Goal: Task Accomplishment & Management: Use online tool/utility

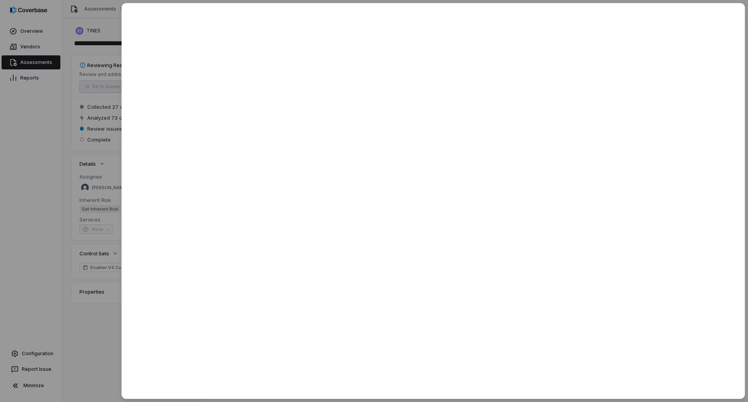
click at [37, 59] on div at bounding box center [374, 201] width 748 height 402
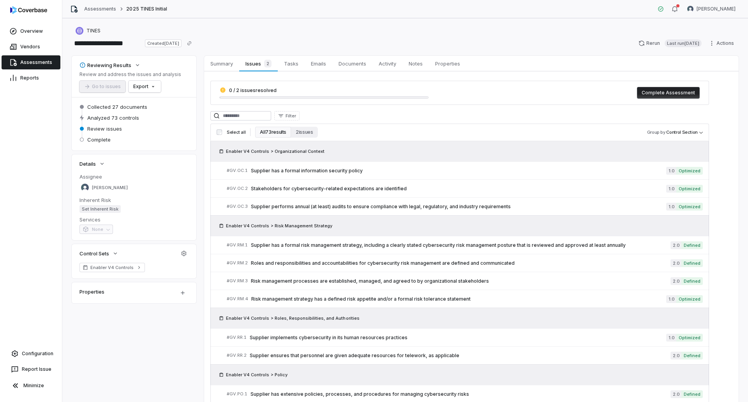
click at [36, 62] on link "Assessments" at bounding box center [31, 62] width 59 height 14
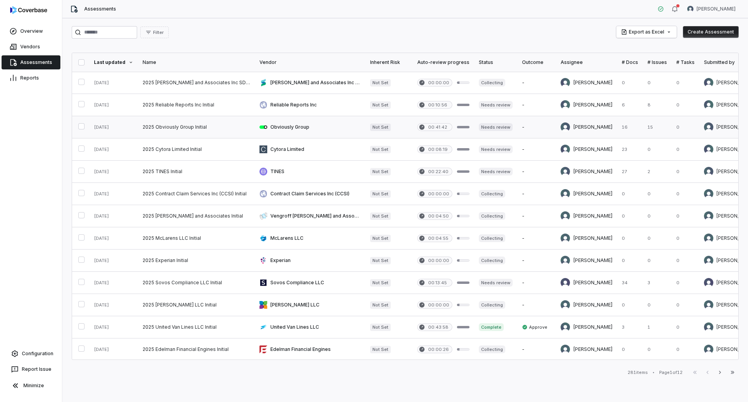
click at [206, 123] on link at bounding box center [196, 127] width 117 height 22
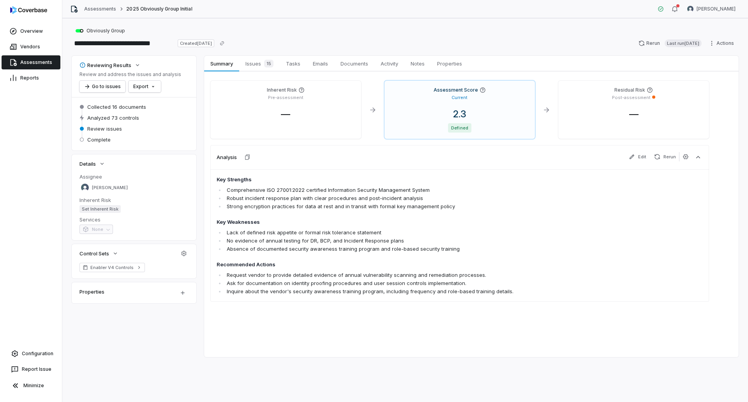
click at [36, 60] on link "Assessments" at bounding box center [31, 62] width 59 height 14
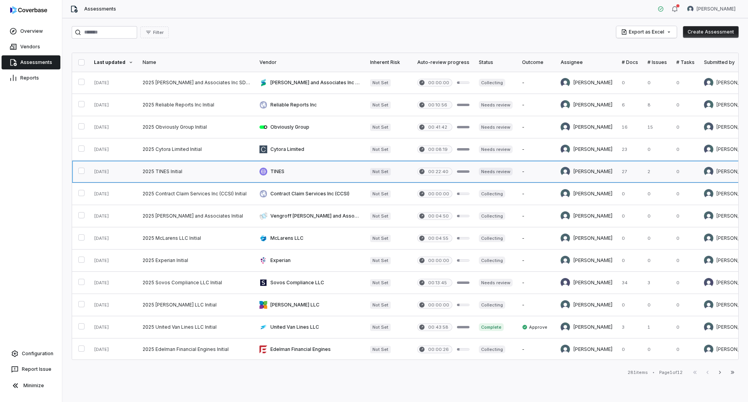
click at [169, 171] on link at bounding box center [196, 172] width 117 height 22
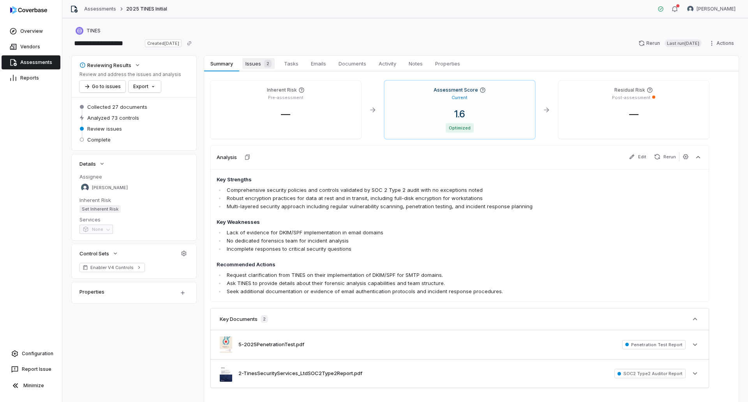
click at [266, 59] on span "Issues 2" at bounding box center [258, 63] width 32 height 11
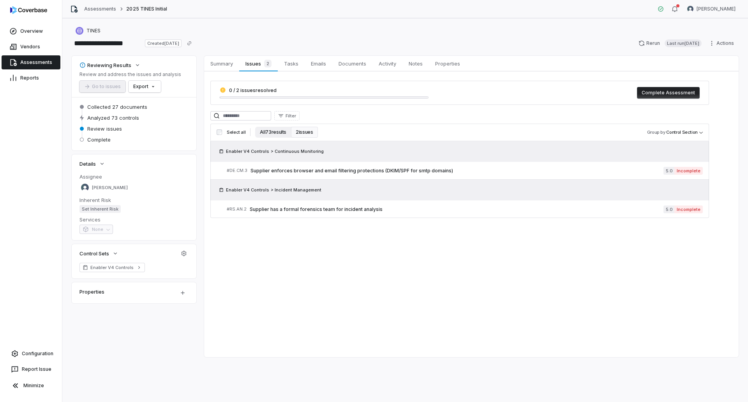
click at [273, 133] on button "All 73 results" at bounding box center [273, 132] width 36 height 11
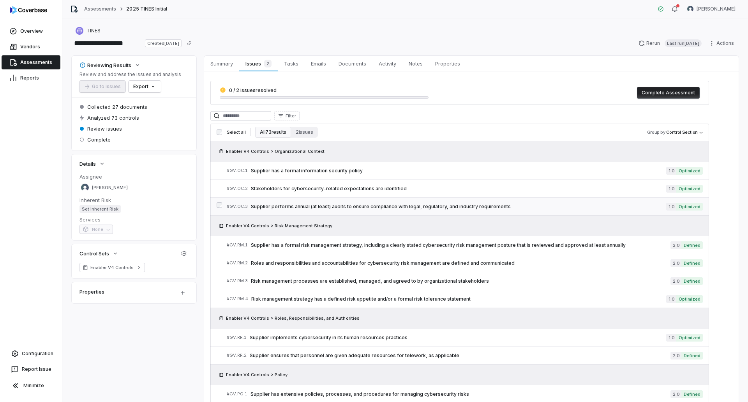
click at [459, 204] on span "Supplier performs annual (at least) audits to ensure compliance with legal, reg…" at bounding box center [458, 206] width 415 height 6
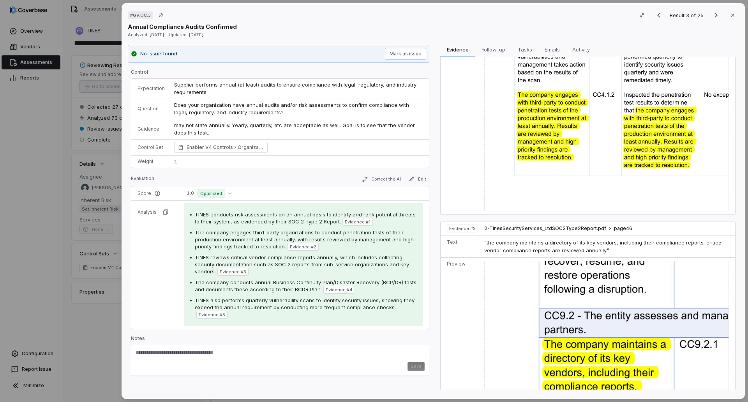
scroll to position [214, 0]
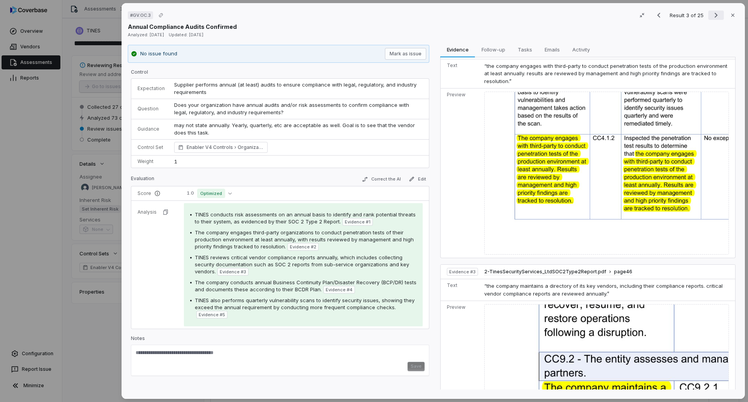
click at [711, 16] on icon "Next result" at bounding box center [715, 15] width 9 height 9
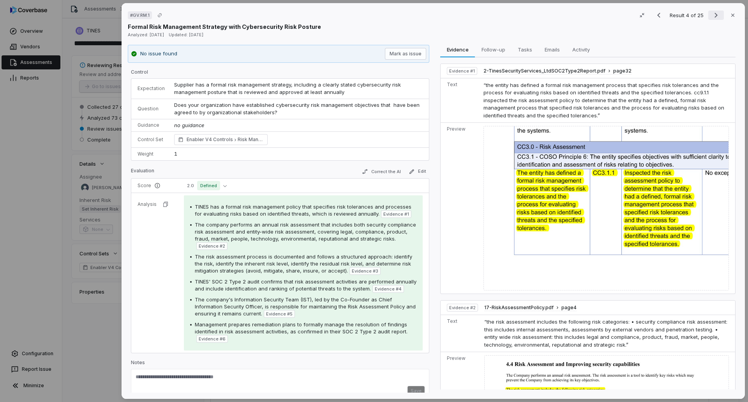
click at [711, 17] on icon "Next result" at bounding box center [715, 15] width 9 height 9
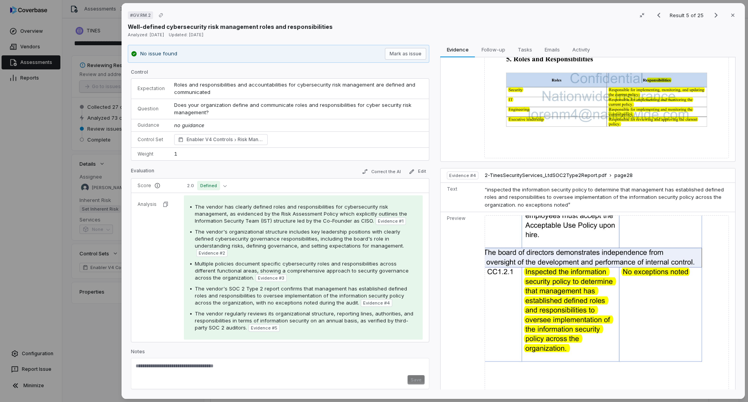
scroll to position [441, 0]
click at [713, 11] on icon "Next result" at bounding box center [715, 15] width 9 height 9
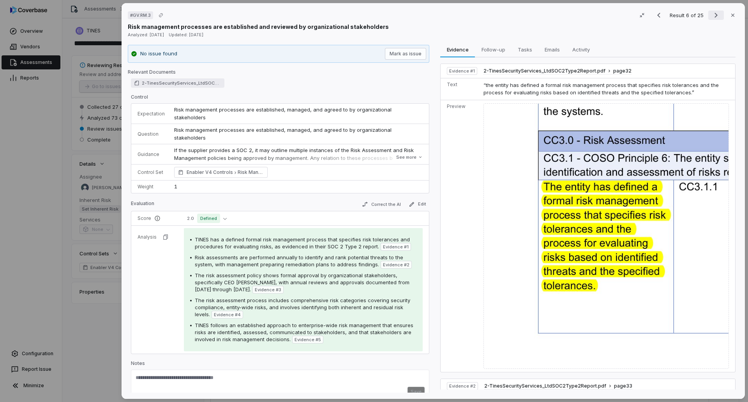
click at [711, 12] on icon "Next result" at bounding box center [715, 15] width 9 height 9
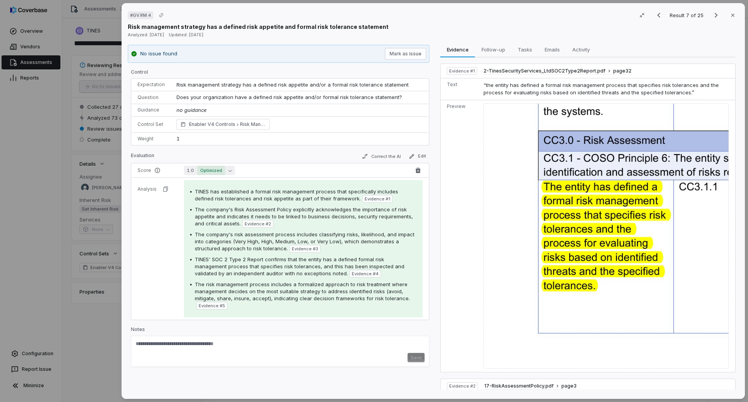
click at [213, 172] on span "Optimized" at bounding box center [211, 170] width 28 height 9
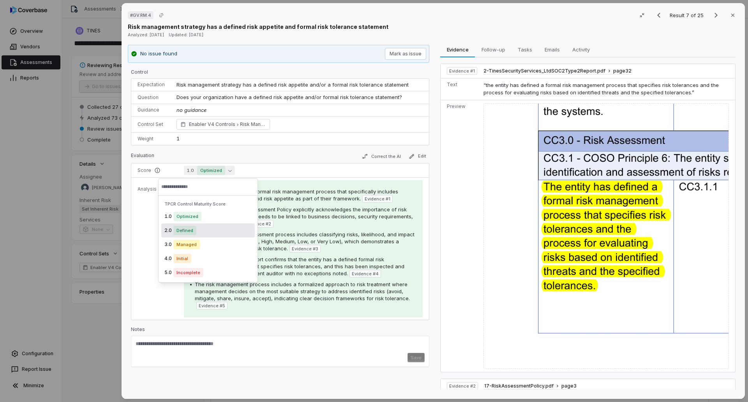
click at [211, 229] on div "2.0 Defined" at bounding box center [208, 230] width 94 height 14
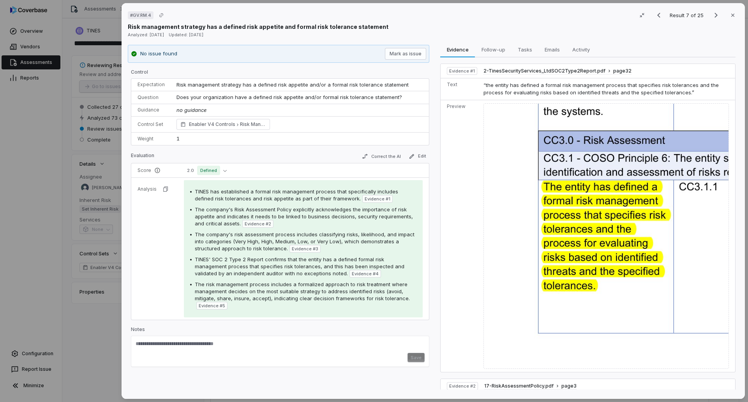
click at [321, 152] on div "Evaluation Correct the AI Edit" at bounding box center [280, 158] width 298 height 12
click at [712, 12] on icon "Next result" at bounding box center [715, 15] width 9 height 9
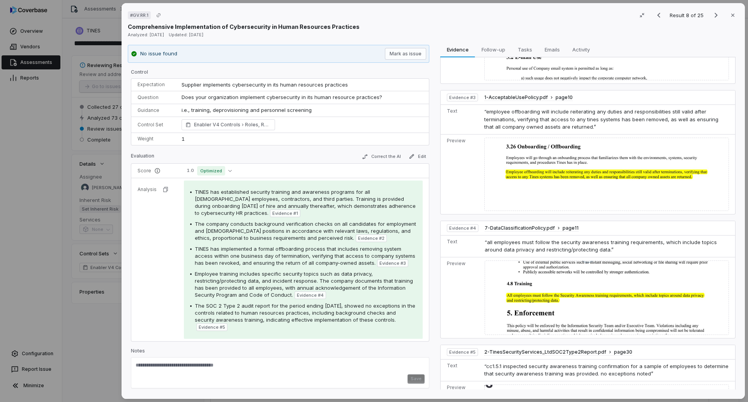
scroll to position [392, 0]
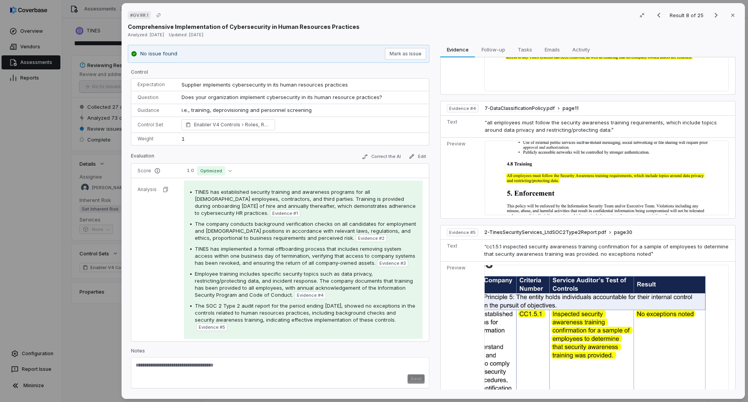
click at [212, 365] on textarea at bounding box center [280, 368] width 289 height 12
paste textarea "**********"
type textarea "**********"
drag, startPoint x: 244, startPoint y: 364, endPoint x: 117, endPoint y: 360, distance: 127.5
click at [117, 360] on div "# GV.RR.1 Result 8 of 25 Close Comprehensive Implementation of Cybersecurity in…" at bounding box center [374, 201] width 748 height 402
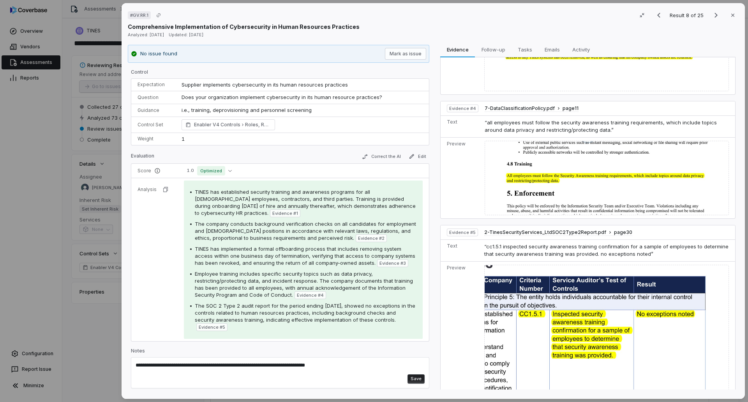
type textarea "**********"
click at [416, 378] on button "Save" at bounding box center [416, 378] width 17 height 9
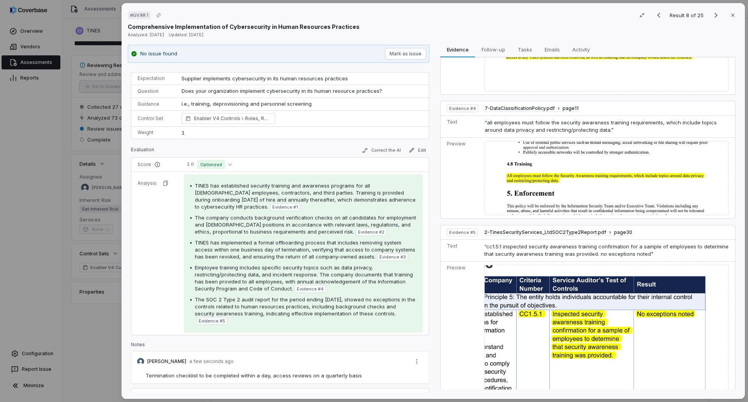
scroll to position [0, 0]
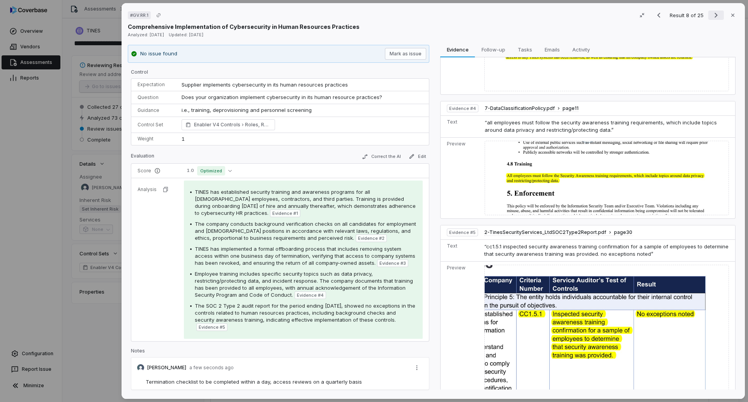
click at [715, 13] on icon "Next result" at bounding box center [716, 15] width 3 height 5
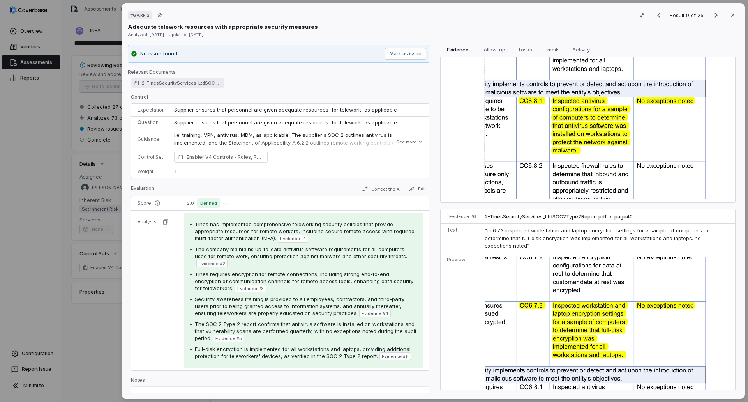
scroll to position [600, 0]
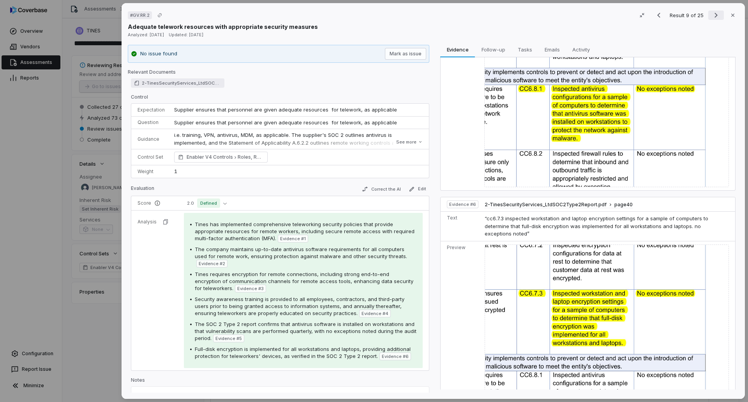
click at [715, 16] on icon "Next result" at bounding box center [716, 15] width 3 height 5
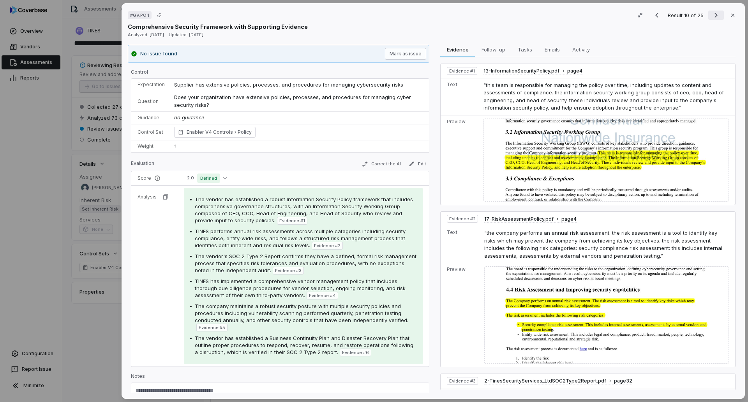
click at [711, 13] on icon "Next result" at bounding box center [715, 15] width 9 height 9
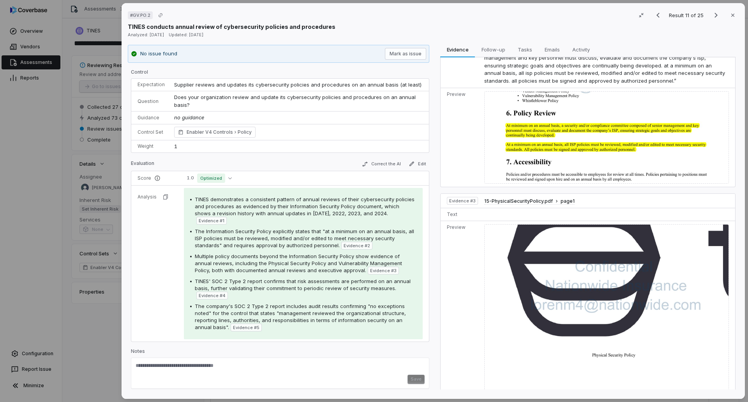
scroll to position [96, 0]
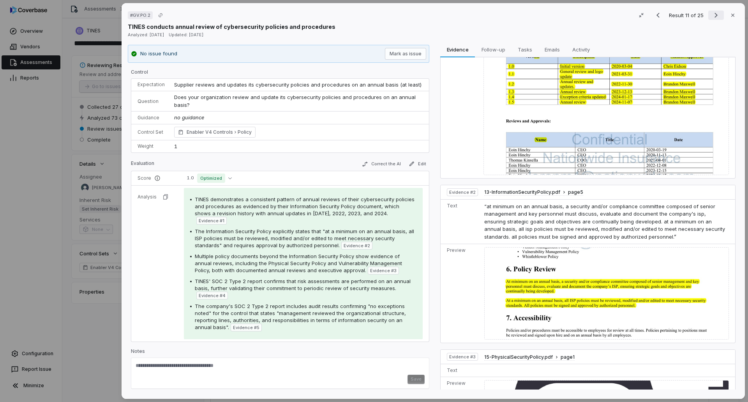
click at [711, 17] on icon "Next result" at bounding box center [715, 15] width 9 height 9
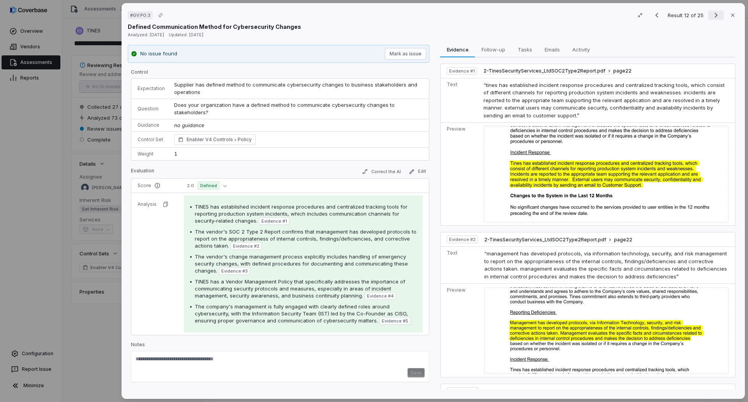
click at [711, 14] on icon "Next result" at bounding box center [715, 15] width 9 height 9
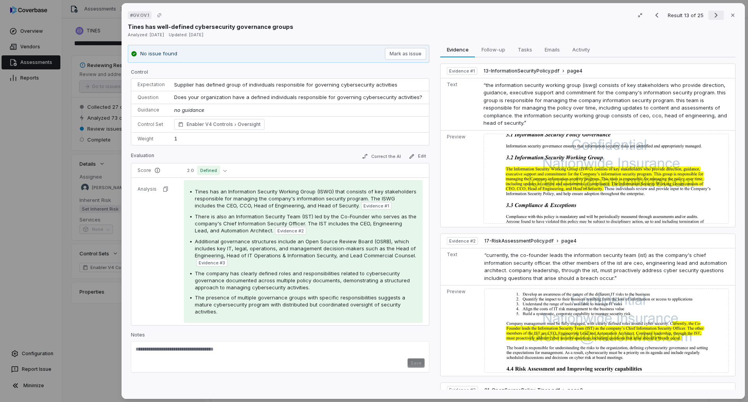
click at [711, 18] on icon "Next result" at bounding box center [715, 15] width 9 height 9
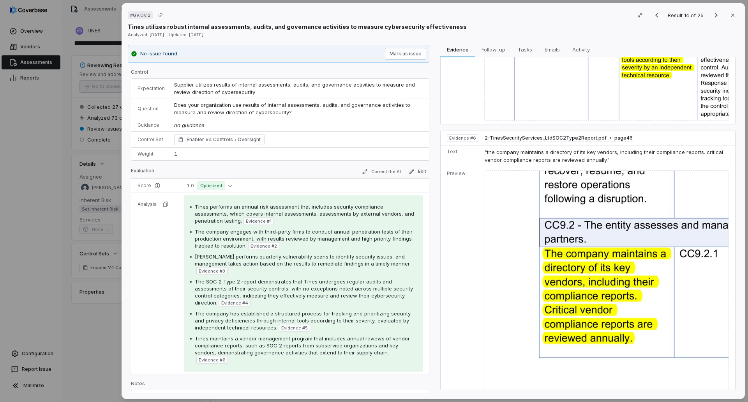
scroll to position [1054, 0]
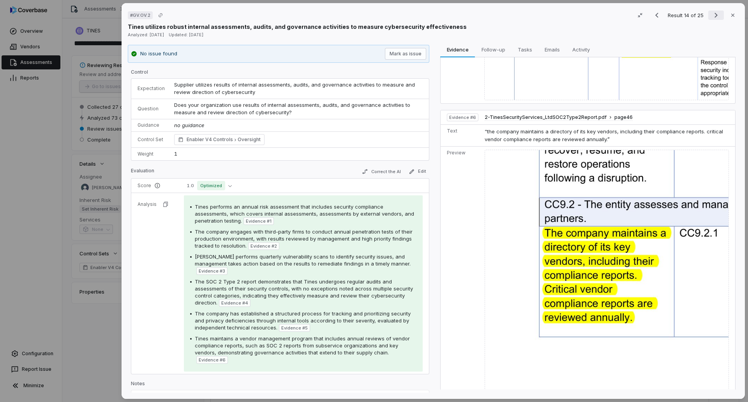
click at [711, 17] on icon "Next result" at bounding box center [715, 15] width 9 height 9
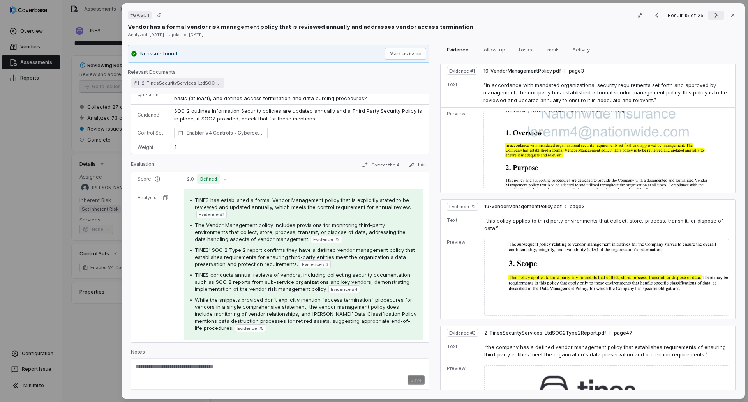
click at [715, 14] on icon "Next result" at bounding box center [715, 15] width 9 height 9
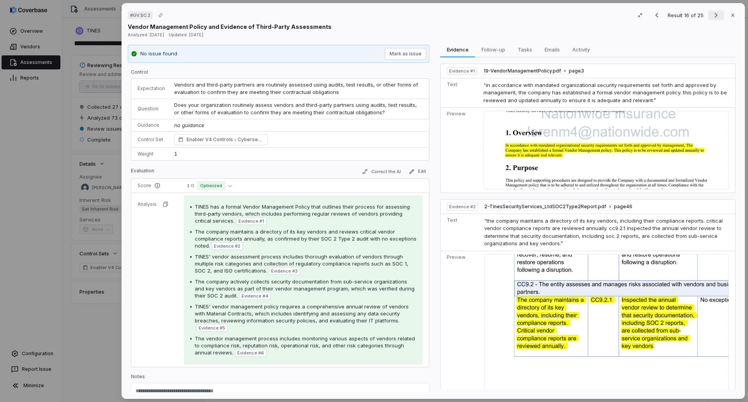
click at [715, 16] on icon "Next result" at bounding box center [716, 15] width 3 height 5
